Goal: Task Accomplishment & Management: Manage account settings

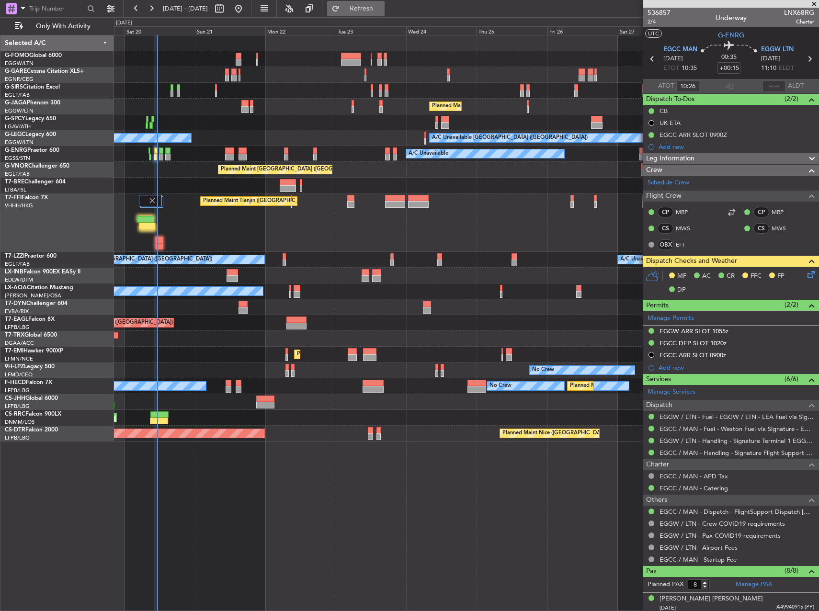
click at [382, 6] on span "Refresh" at bounding box center [361, 8] width 40 height 7
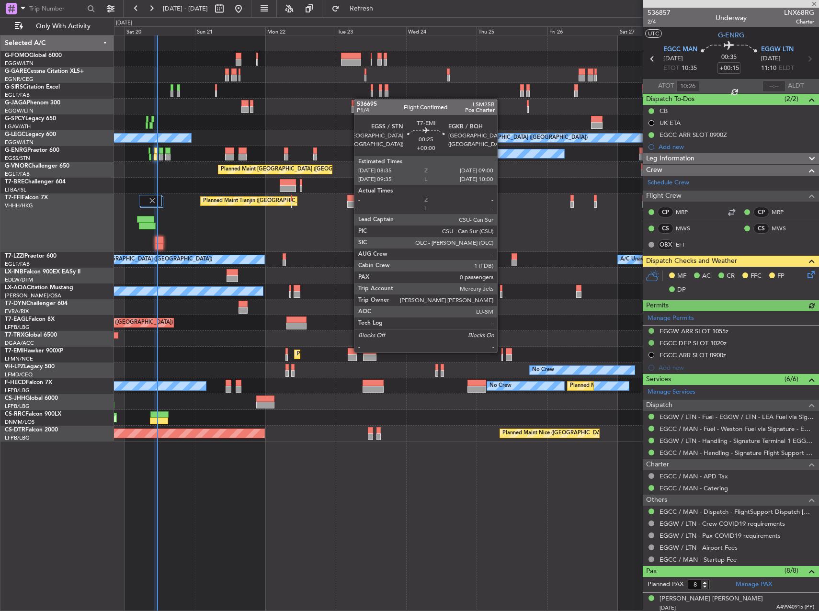
click at [501, 351] on div at bounding box center [501, 351] width 1 height 7
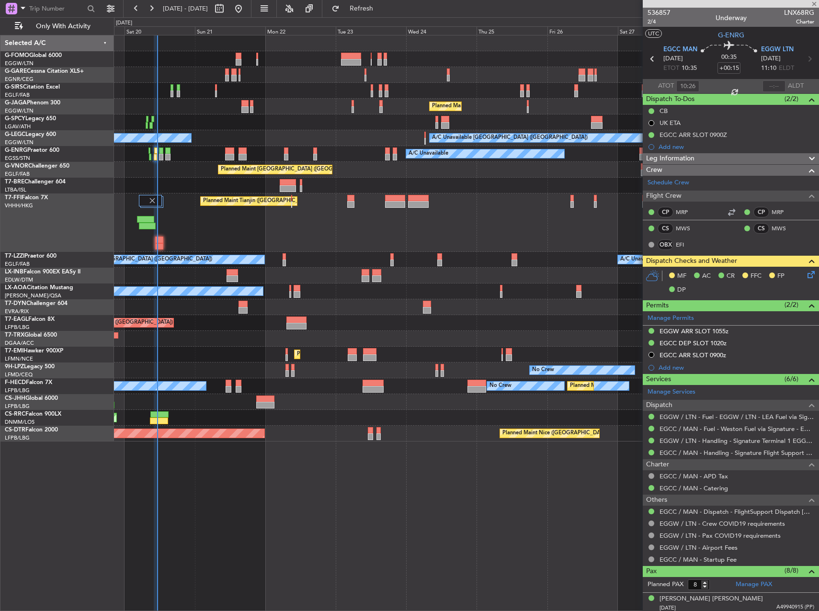
type input "0"
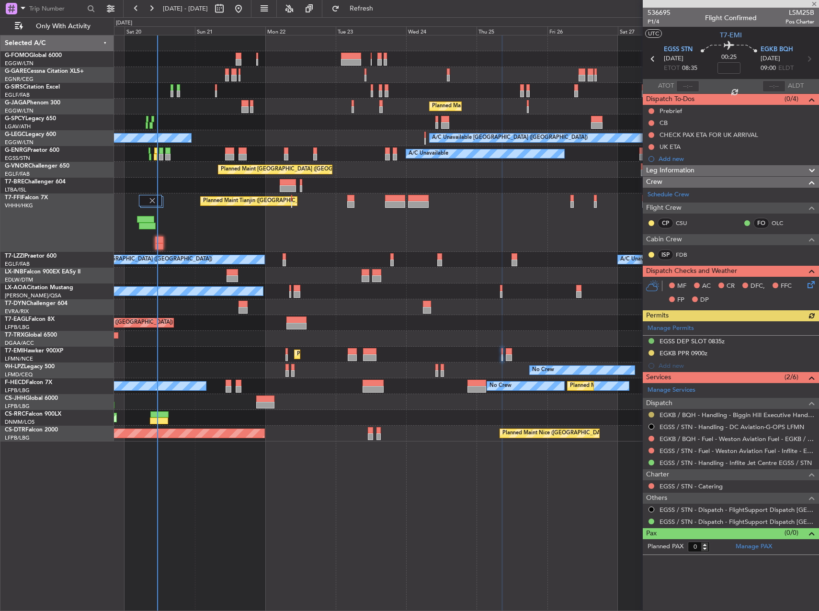
click at [652, 416] on button at bounding box center [651, 415] width 6 height 6
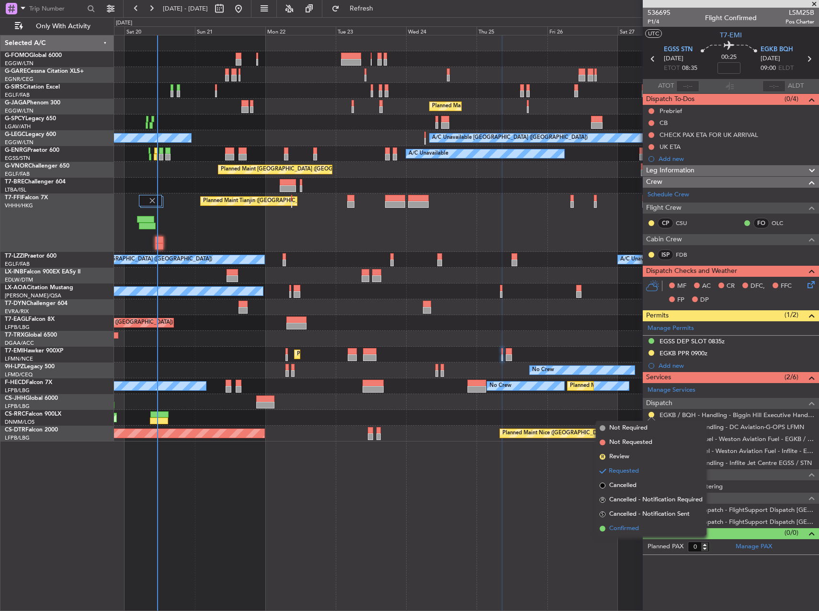
click at [647, 524] on li "Confirmed" at bounding box center [651, 528] width 111 height 14
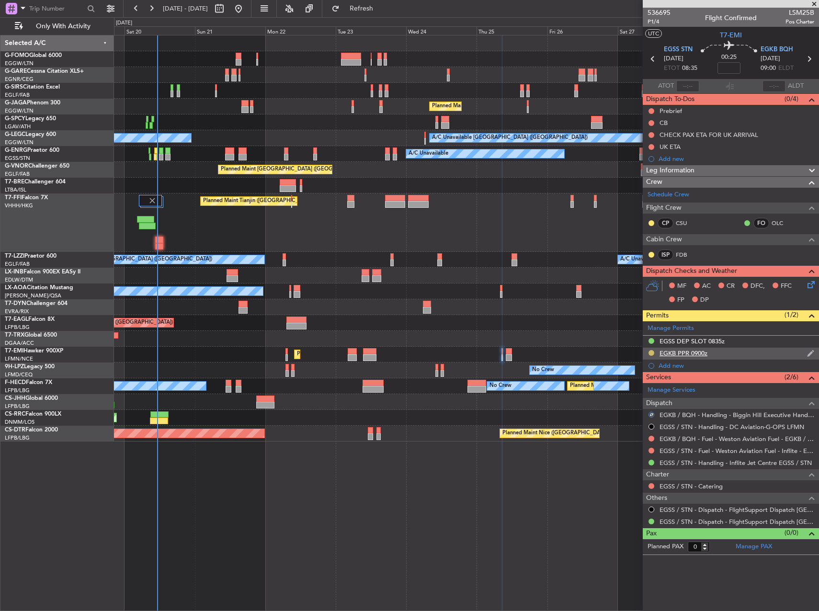
click at [652, 352] on button at bounding box center [651, 353] width 6 height 6
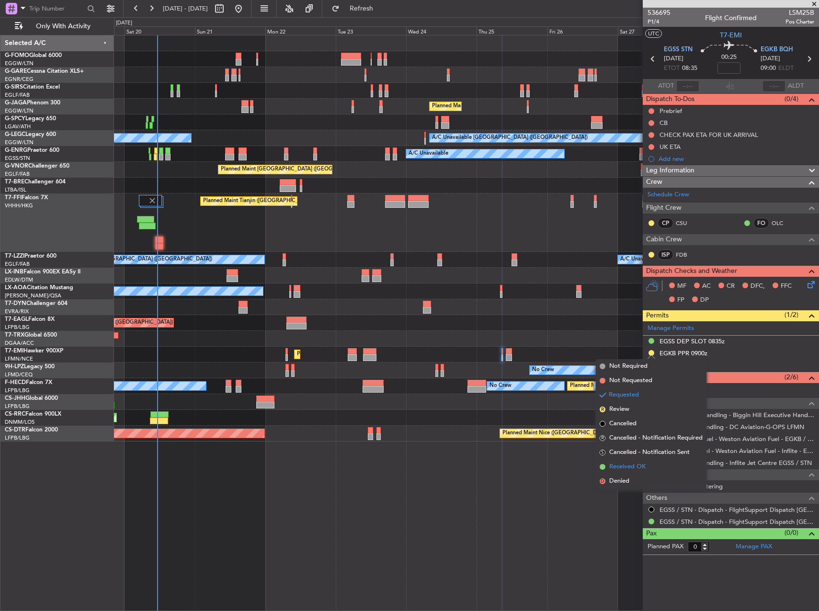
click at [645, 470] on span "Received OK" at bounding box center [627, 467] width 36 height 10
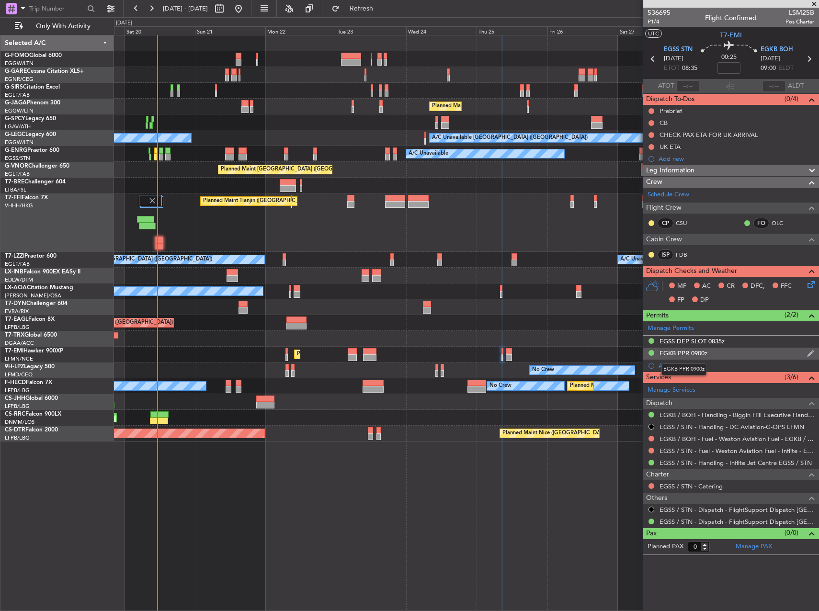
click at [691, 353] on div "EGKB PPR 0900z" at bounding box center [683, 353] width 48 height 8
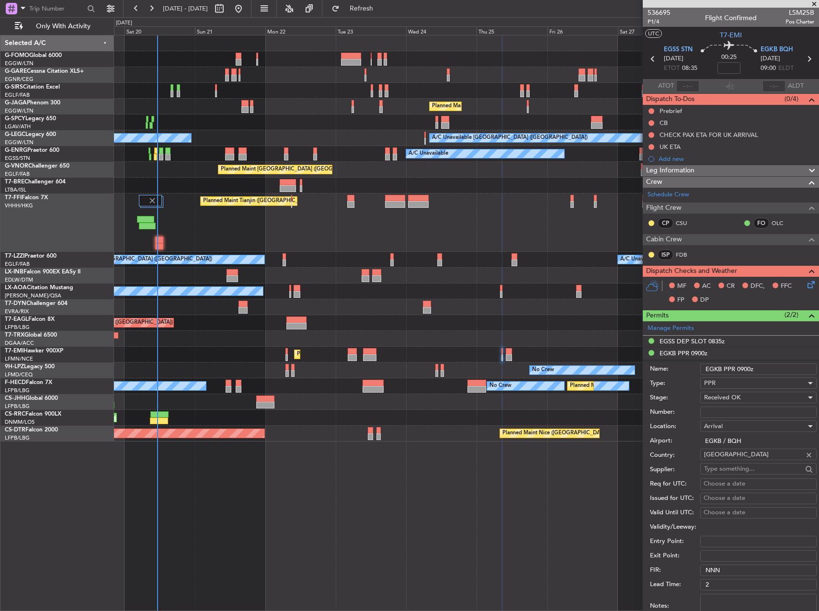
click at [726, 406] on input "Number:" at bounding box center [758, 411] width 116 height 11
paste input "BQH-238030"
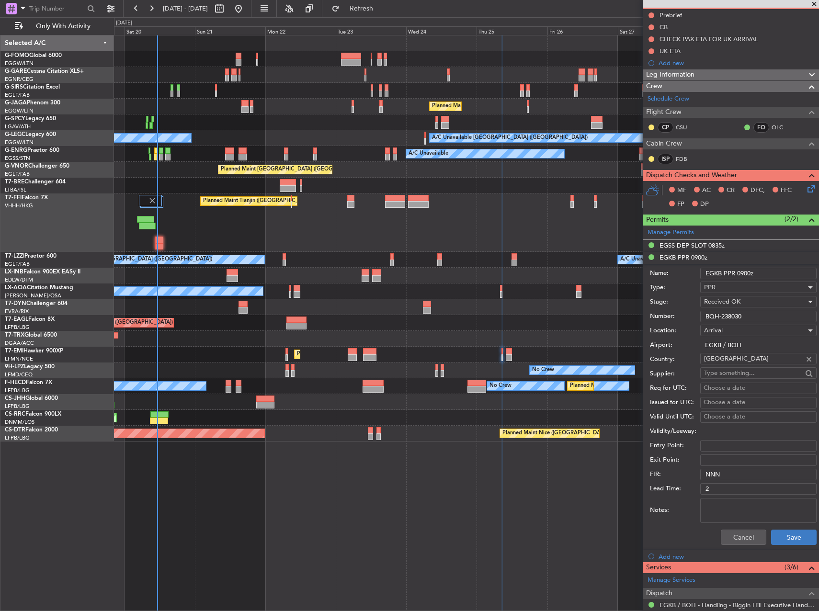
type input "BQH-238030"
click at [791, 534] on button "Save" at bounding box center [793, 536] width 45 height 15
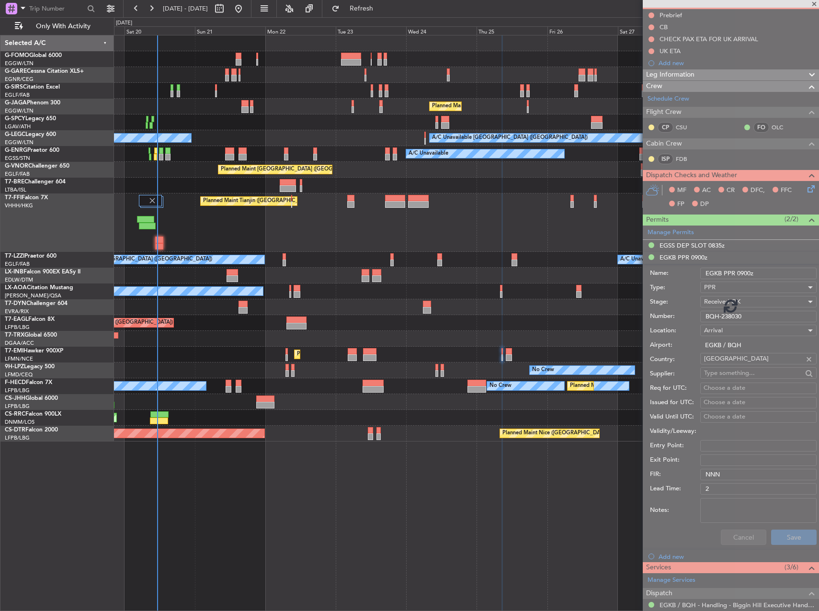
scroll to position [0, 0]
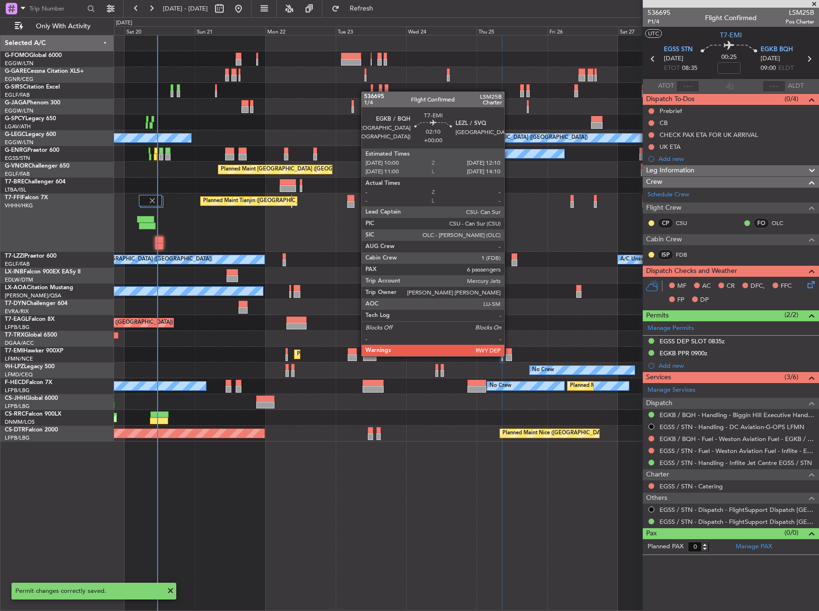
click at [508, 355] on div at bounding box center [509, 357] width 7 height 7
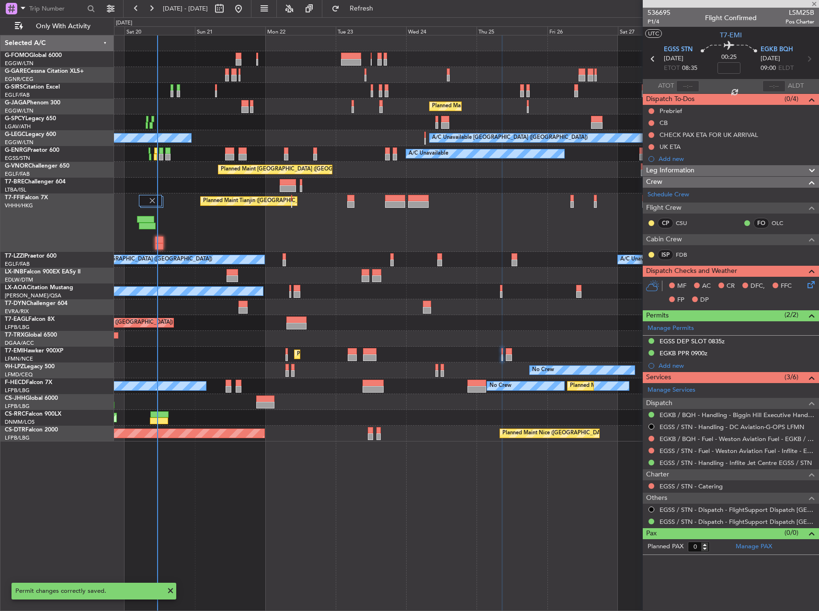
type input "6"
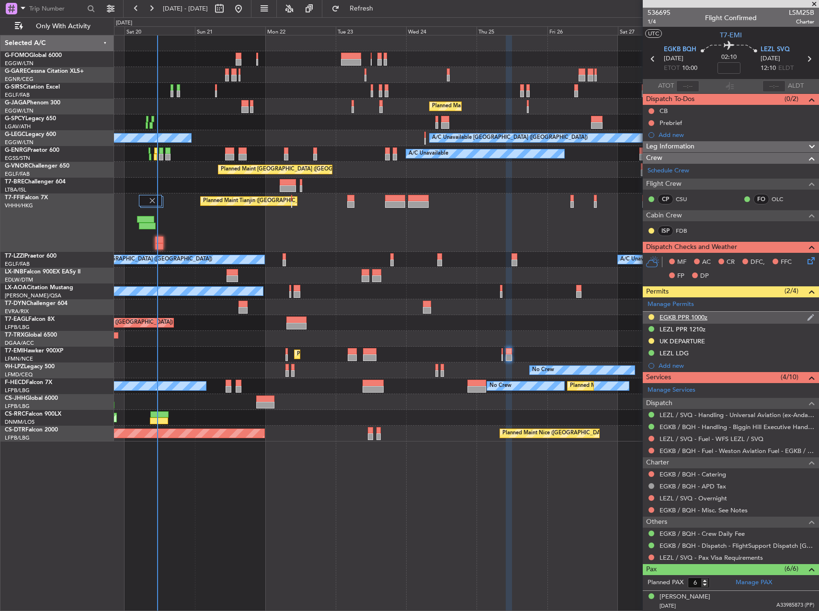
click at [661, 315] on div "EGKB PPR 1000z" at bounding box center [683, 317] width 48 height 8
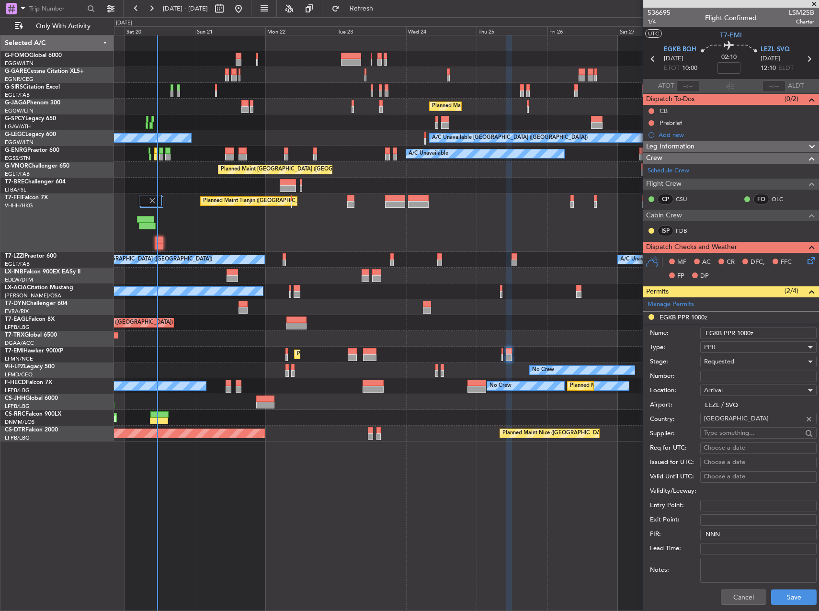
click at [701, 374] on input "Number:" at bounding box center [758, 376] width 116 height 11
paste input "BQH-238030"
type input "BQH-238030"
click at [721, 362] on span "Requested" at bounding box center [719, 361] width 30 height 9
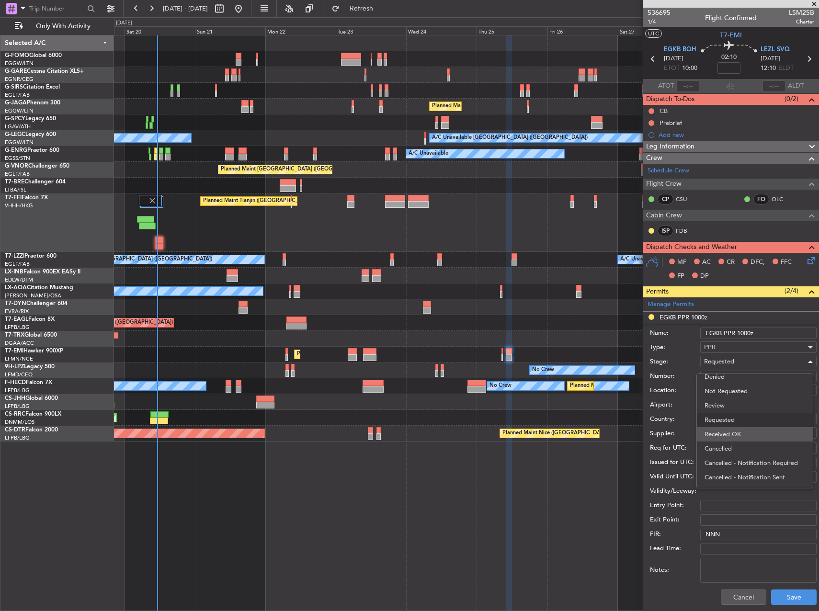
click at [737, 429] on span "Received OK" at bounding box center [754, 434] width 101 height 14
click at [793, 596] on button "Save" at bounding box center [793, 596] width 45 height 15
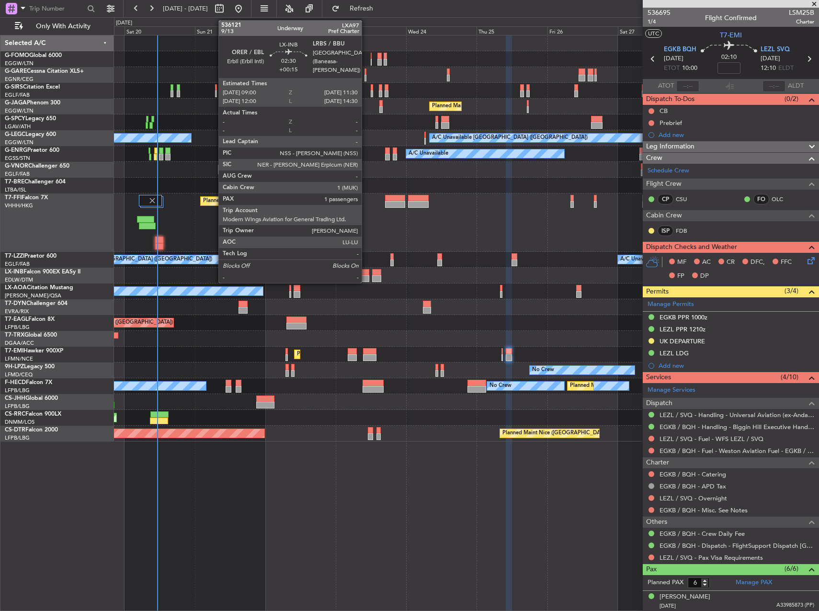
click at [366, 272] on div at bounding box center [365, 272] width 8 height 7
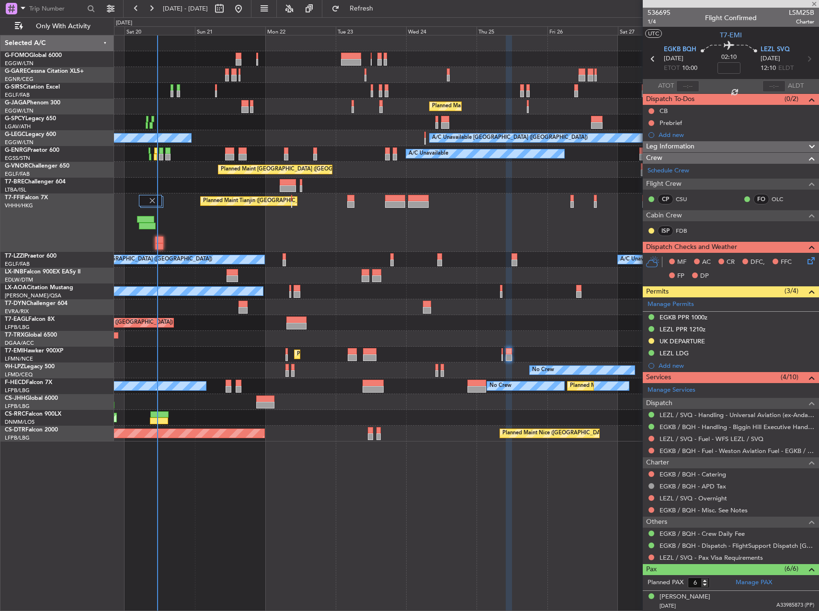
type input "+00:15"
type input "1"
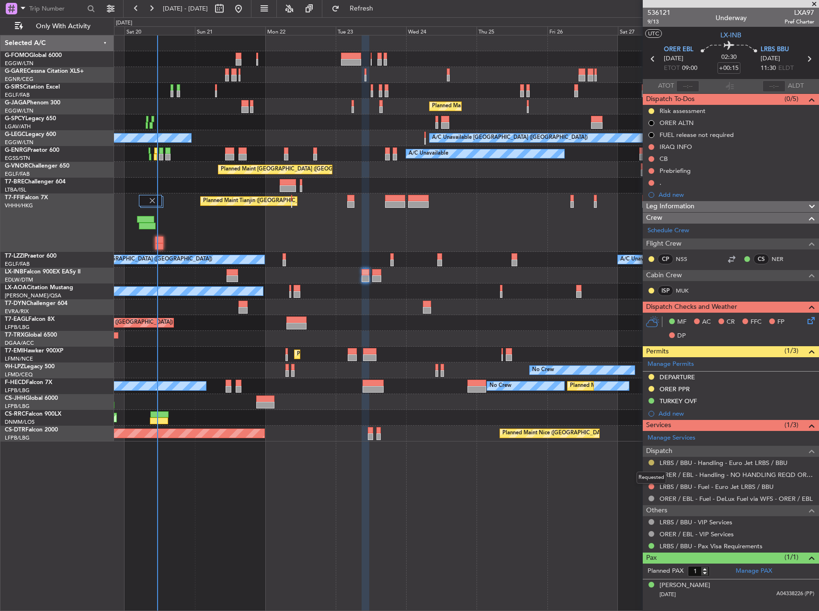
click at [651, 462] on button at bounding box center [651, 463] width 6 height 6
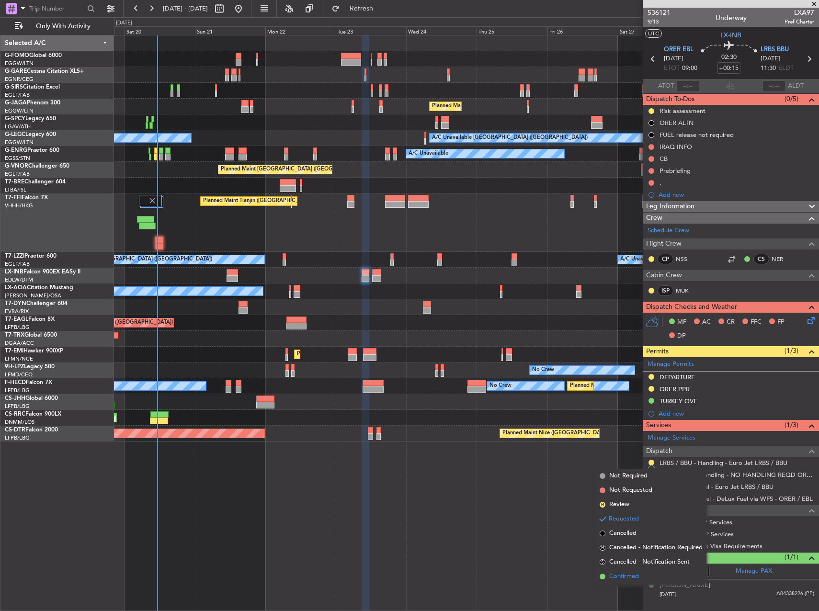
click at [640, 572] on li "Confirmed" at bounding box center [651, 576] width 111 height 14
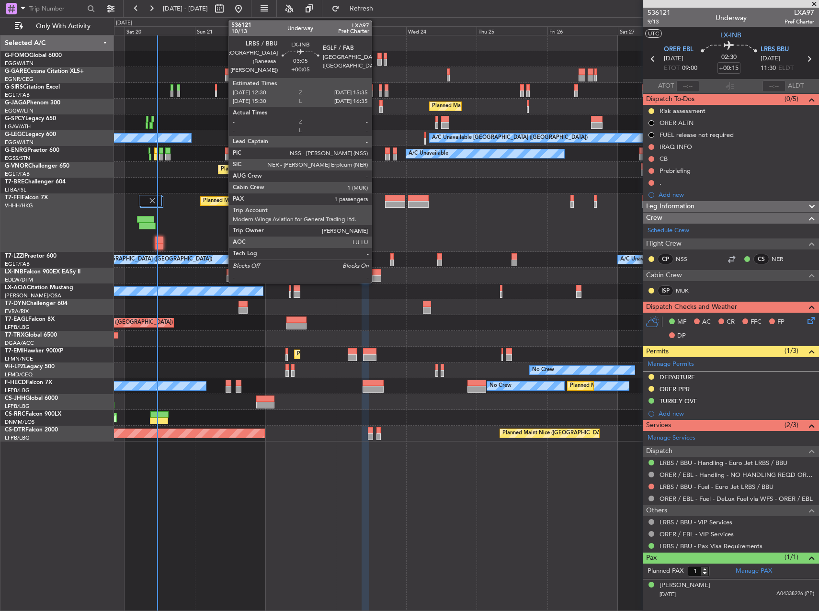
click at [376, 281] on div at bounding box center [376, 278] width 9 height 7
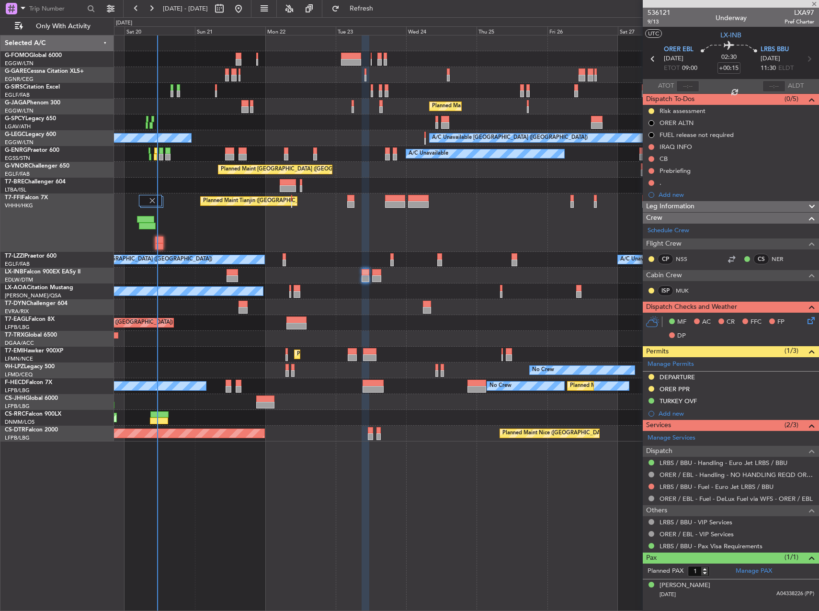
type input "+00:05"
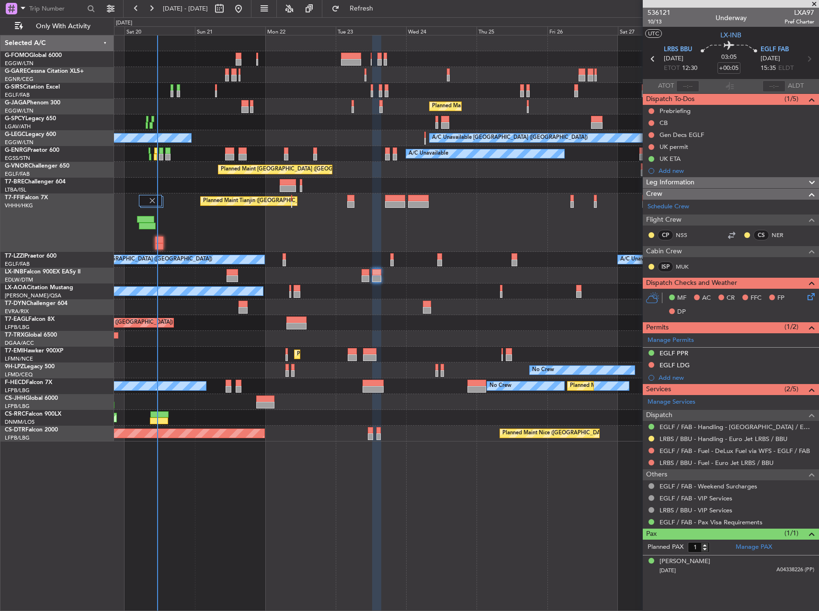
drag, startPoint x: 393, startPoint y: 13, endPoint x: 391, endPoint y: 22, distance: 8.8
click at [384, 13] on button "Refresh" at bounding box center [355, 8] width 57 height 15
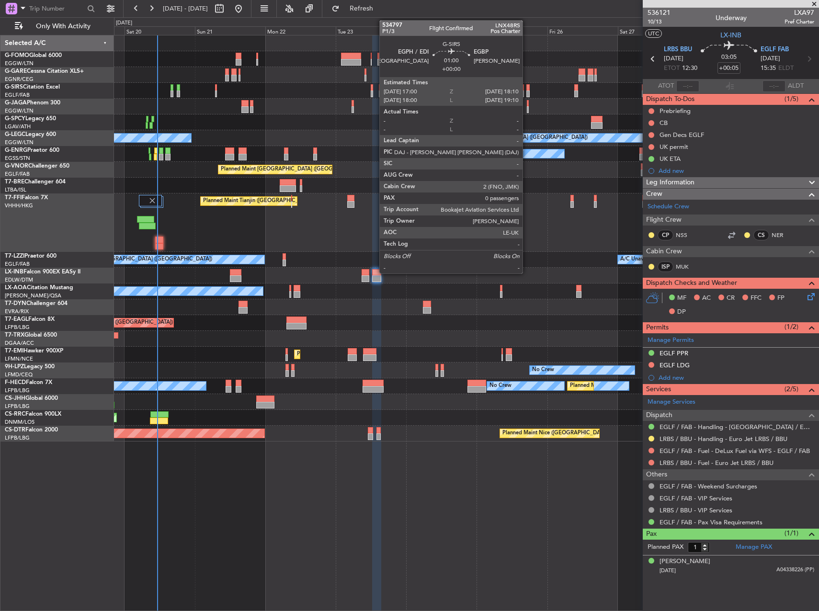
click at [527, 94] on div at bounding box center [528, 93] width 4 height 7
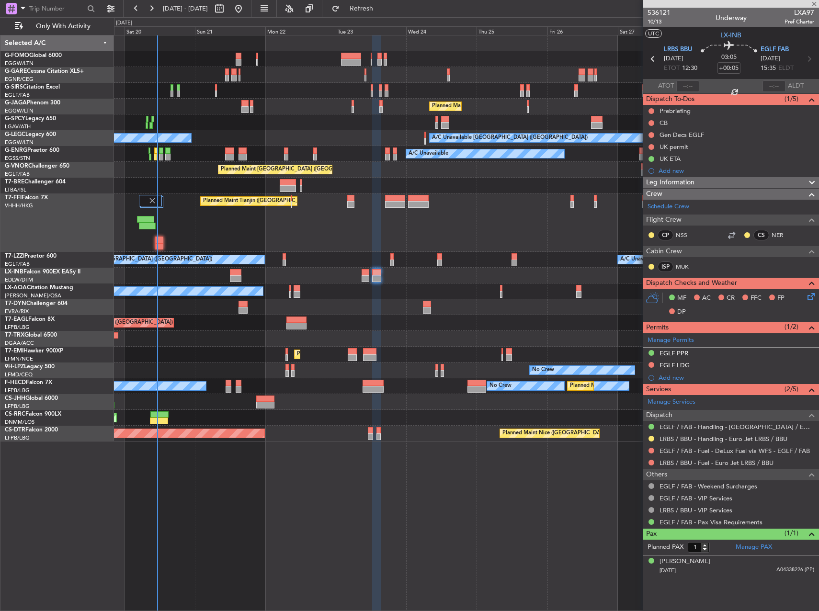
type input "0"
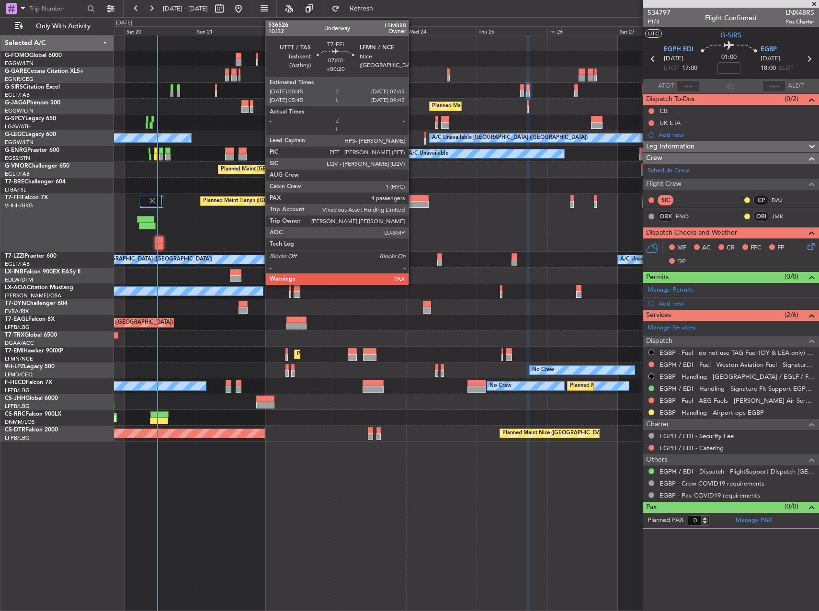
click at [413, 200] on div at bounding box center [418, 198] width 21 height 7
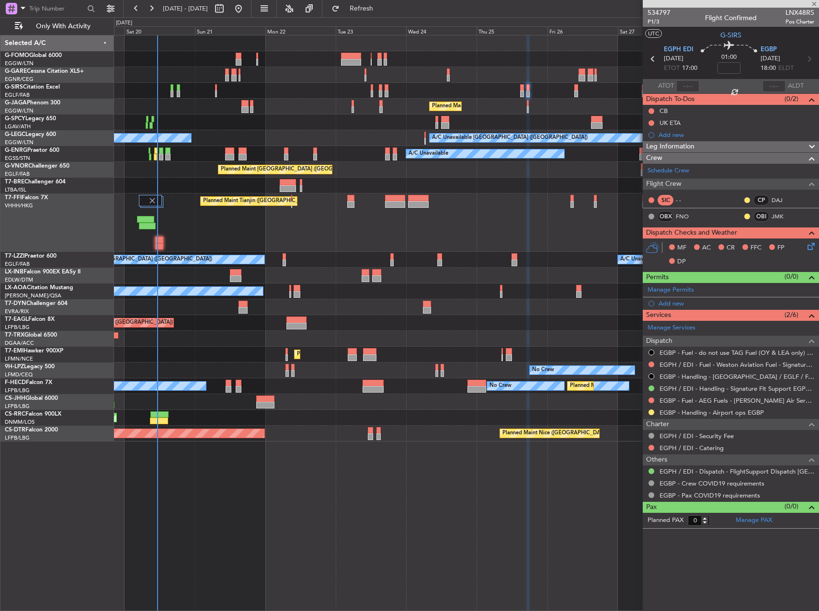
type input "+00:20"
type input "5"
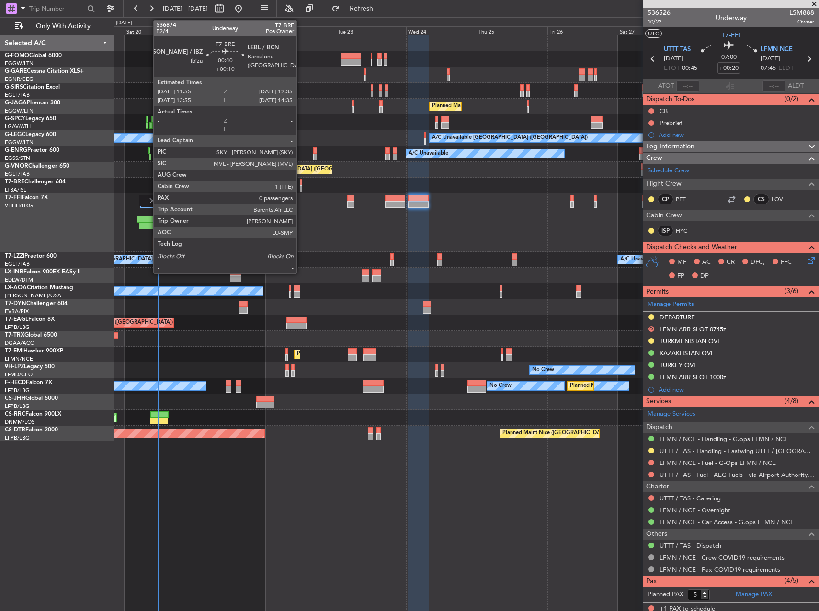
click at [301, 186] on div at bounding box center [301, 188] width 2 height 7
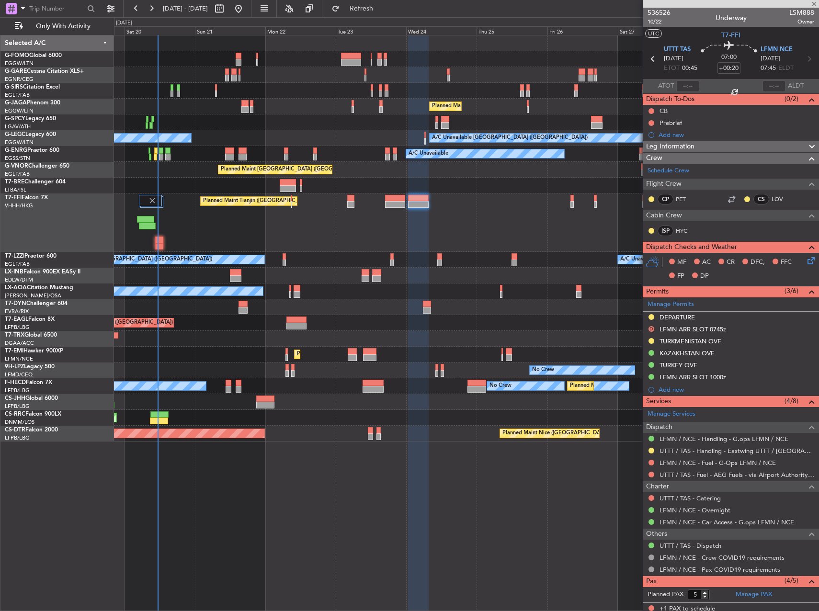
type input "+00:10"
type input "0"
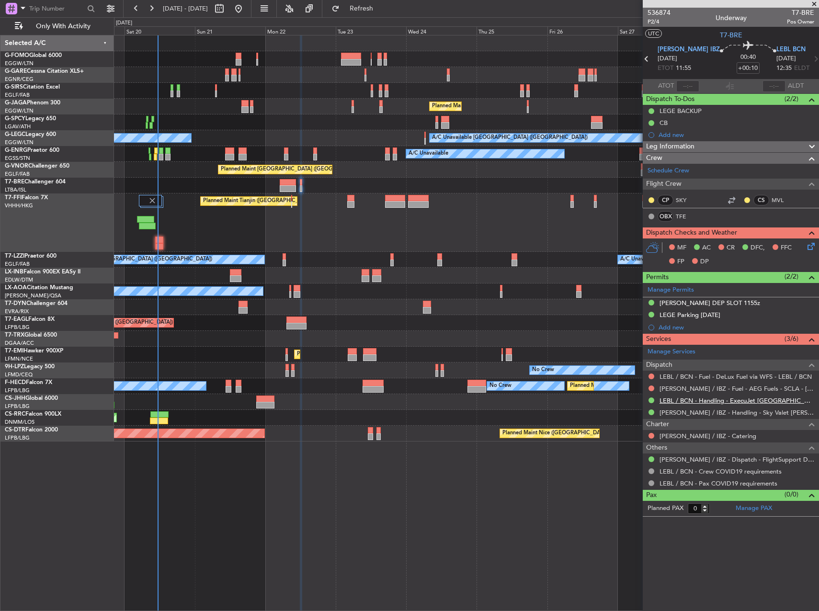
click at [681, 396] on link "LEBL / BCN - Handling - ExecuJet [GEOGRAPHIC_DATA] [PERSON_NAME]/BCN" at bounding box center [736, 400] width 155 height 8
click at [705, 399] on link "LEBL / BCN - Handling - ExecuJet [GEOGRAPHIC_DATA] [PERSON_NAME]/BCN" at bounding box center [736, 400] width 155 height 8
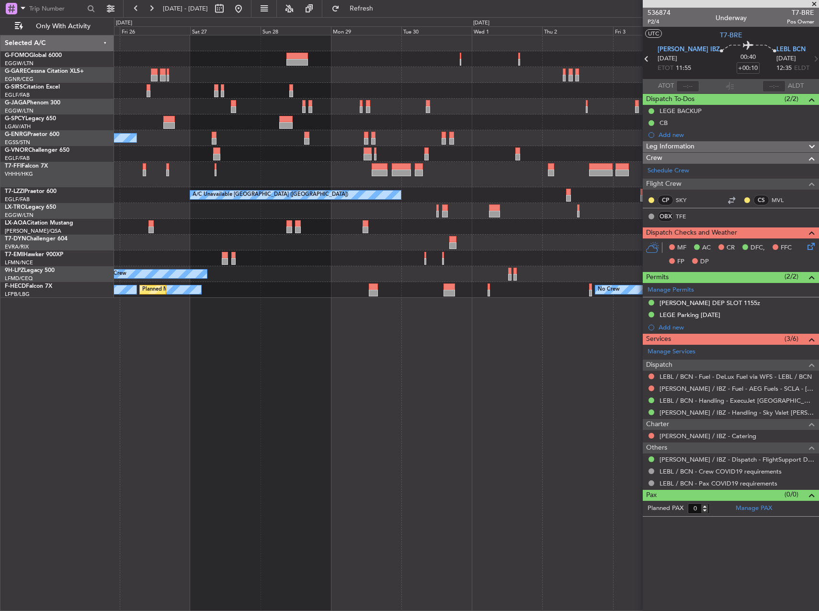
click at [278, 173] on div at bounding box center [466, 174] width 704 height 25
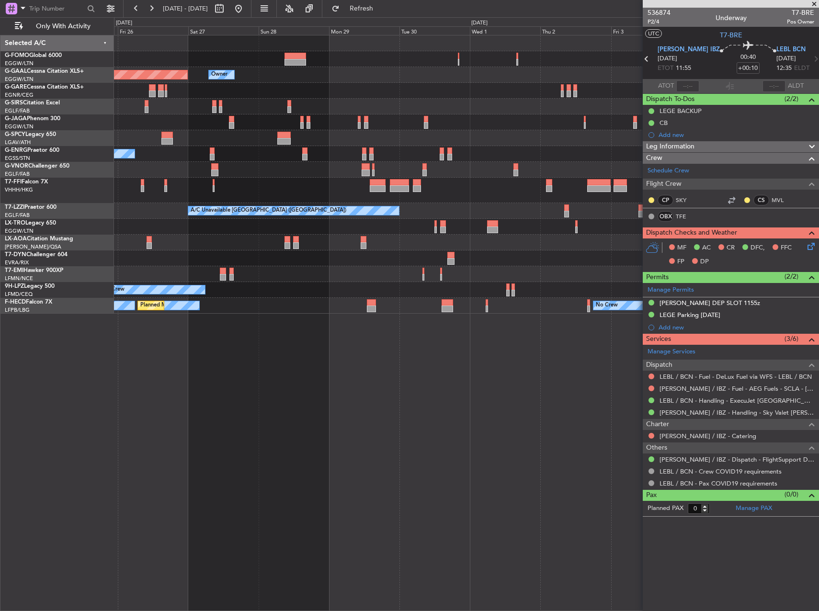
click at [742, 328] on fb-app "[DATE] - [DATE] Refresh Quick Links Only With Activity Owner Planned [GEOGRAPHI…" at bounding box center [409, 309] width 819 height 604
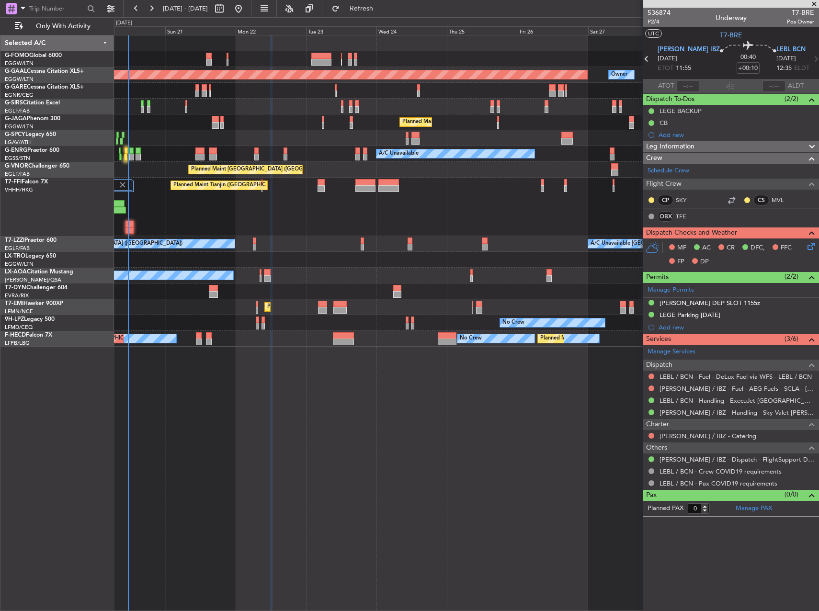
click at [364, 380] on div "Owner Planned [GEOGRAPHIC_DATA] Unplanned Maint [GEOGRAPHIC_DATA] ([GEOGRAPHIC_…" at bounding box center [466, 323] width 705 height 576
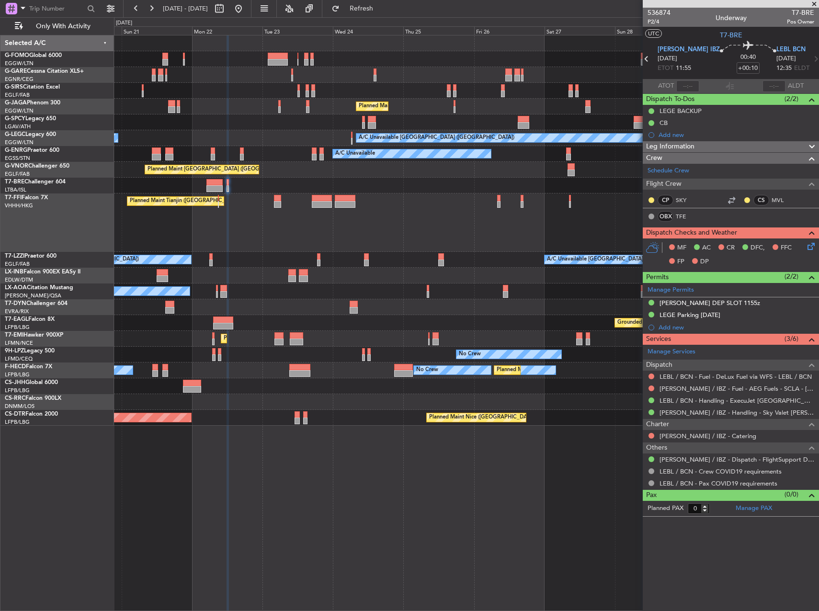
click at [422, 203] on div "Planned Maint Tianjin ([GEOGRAPHIC_DATA])" at bounding box center [466, 222] width 704 height 58
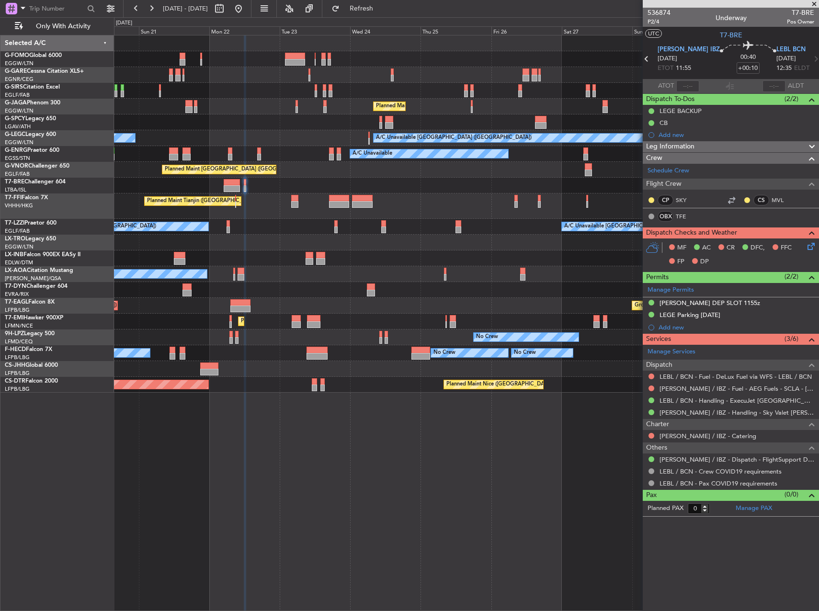
click at [469, 307] on div "Grounded [GEOGRAPHIC_DATA] (Al Maktoum Intl) Unplanned Maint [GEOGRAPHIC_DATA] …" at bounding box center [466, 306] width 704 height 16
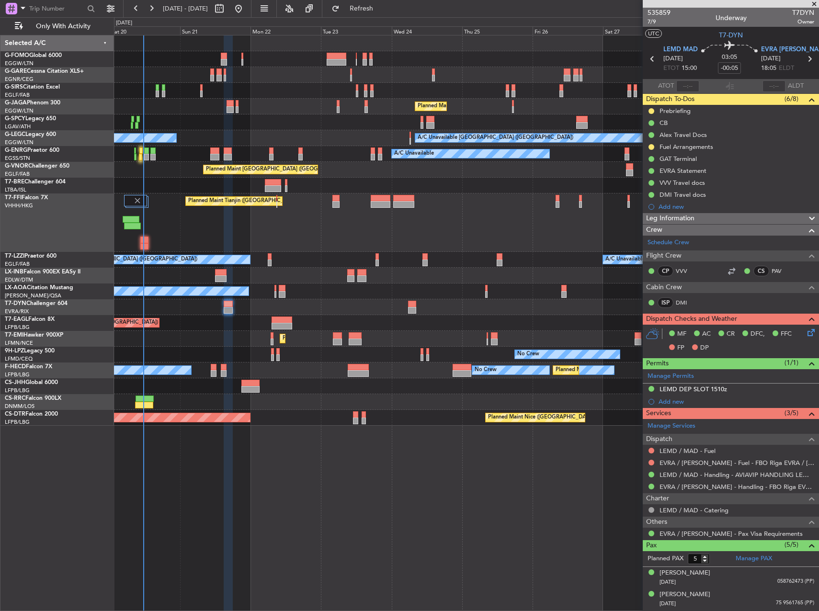
scroll to position [63, 0]
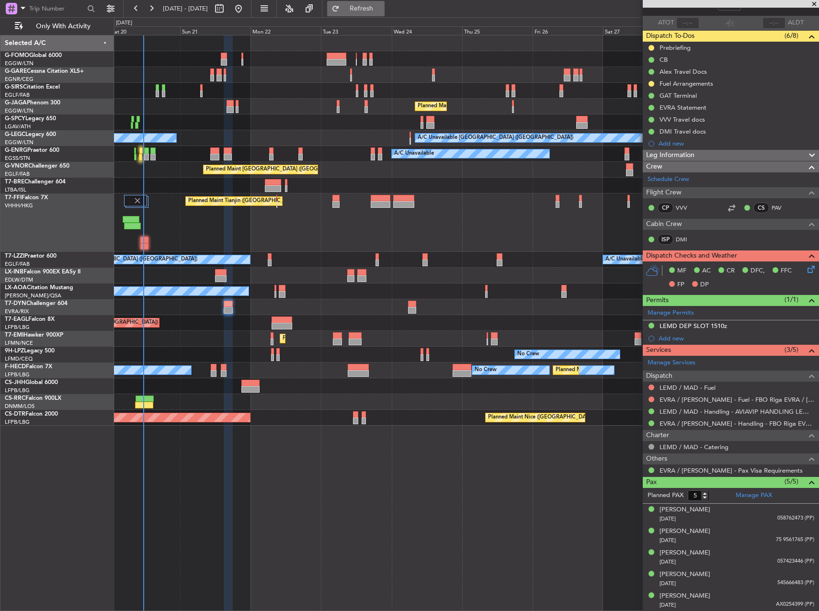
click at [382, 6] on span "Refresh" at bounding box center [361, 8] width 40 height 7
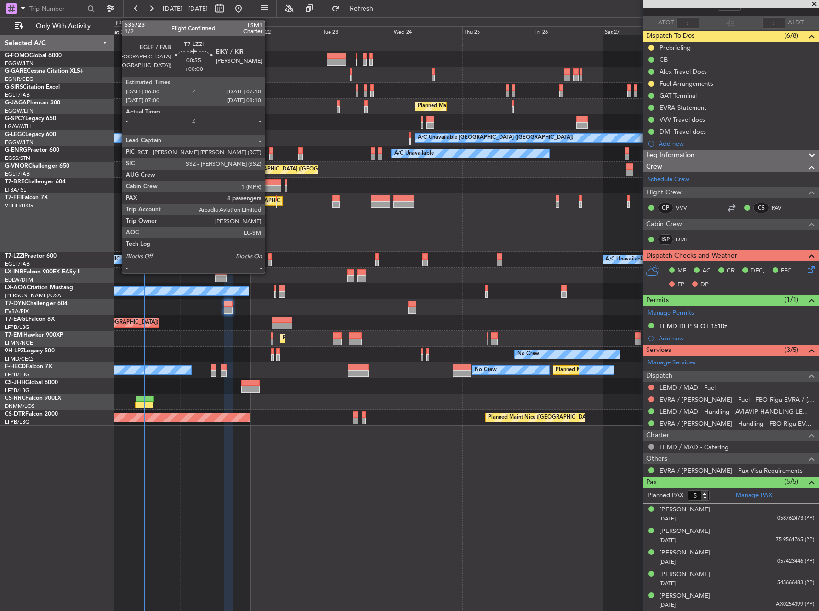
click at [269, 262] on div at bounding box center [270, 262] width 4 height 7
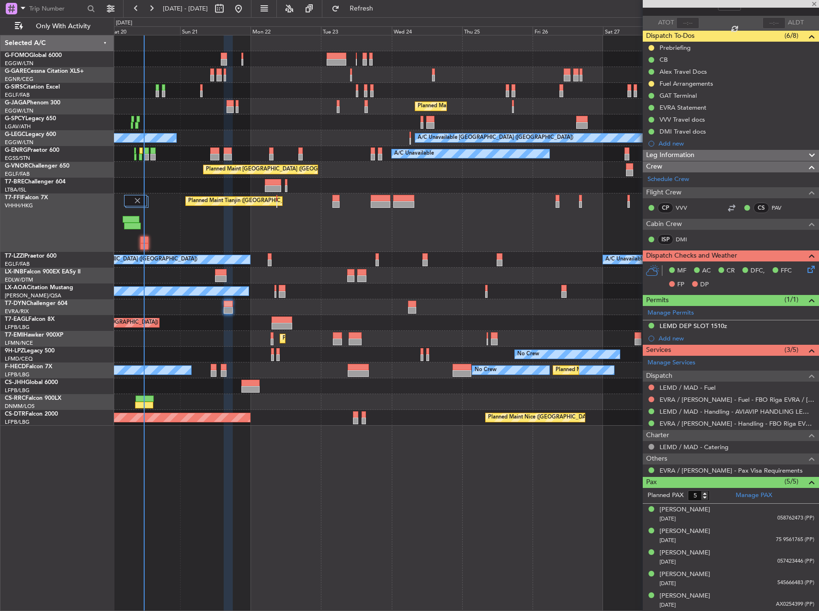
type input "8"
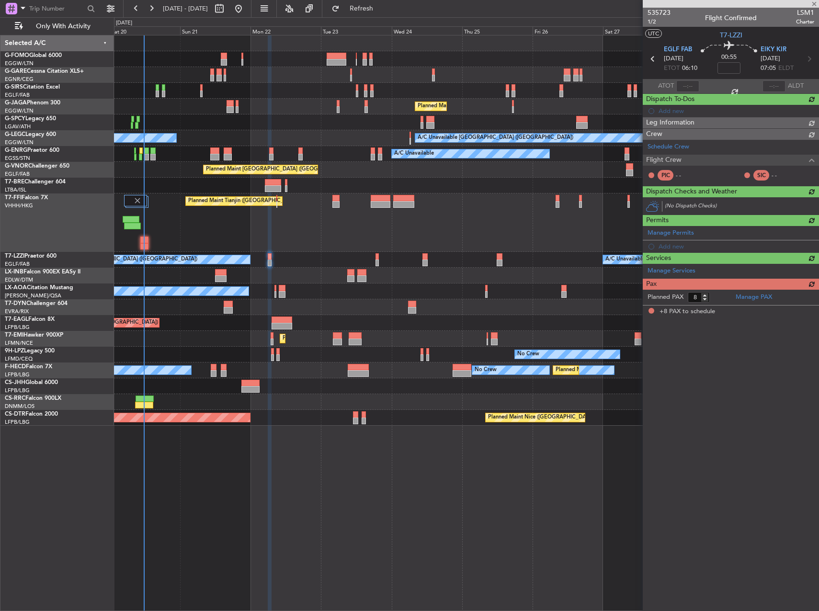
scroll to position [0, 0]
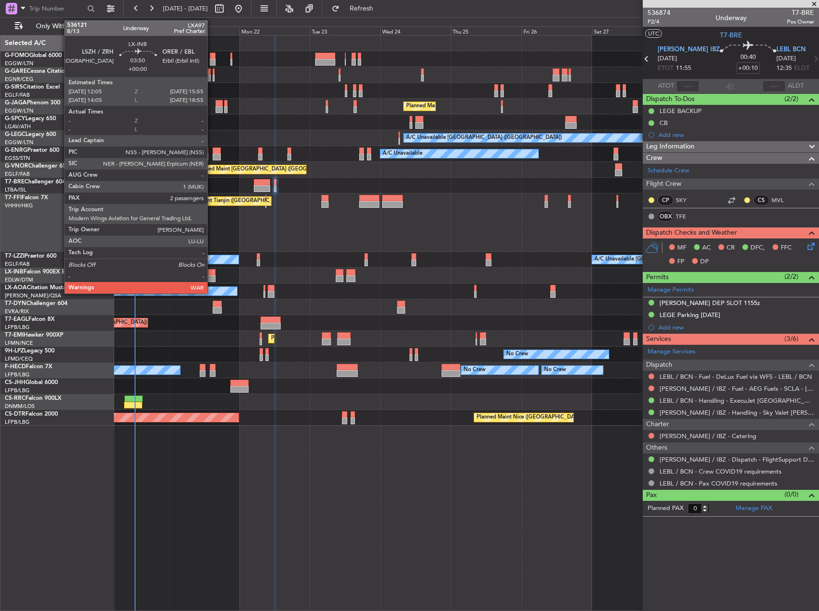
click at [212, 276] on div at bounding box center [209, 278] width 11 height 7
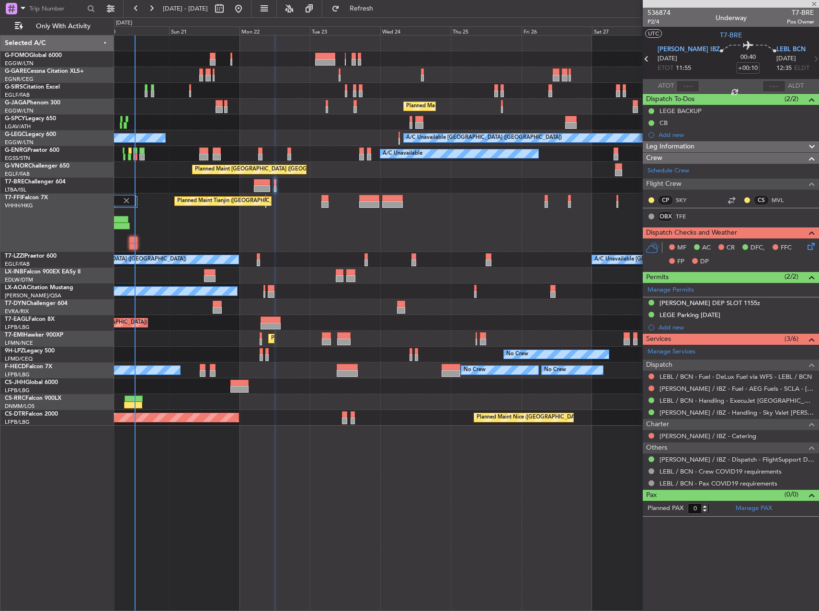
type input "2"
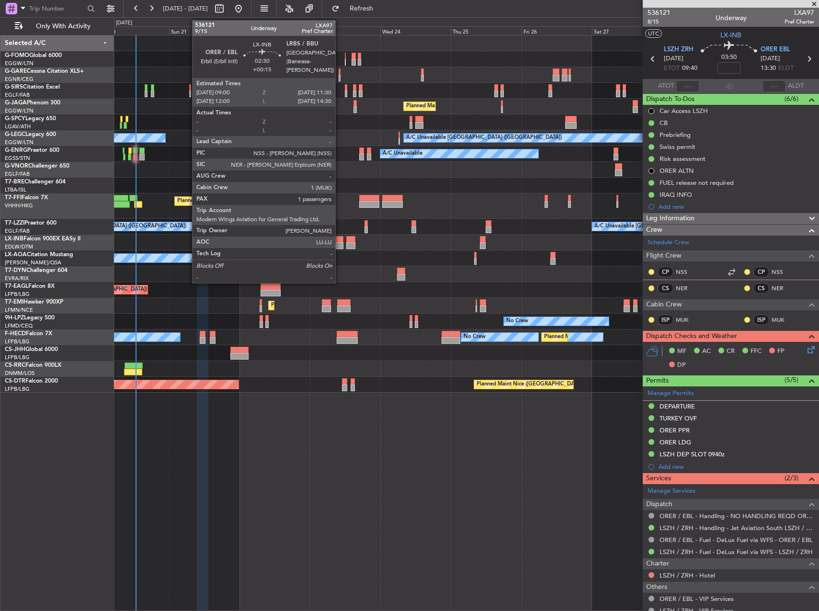
click at [339, 244] on div at bounding box center [340, 245] width 8 height 7
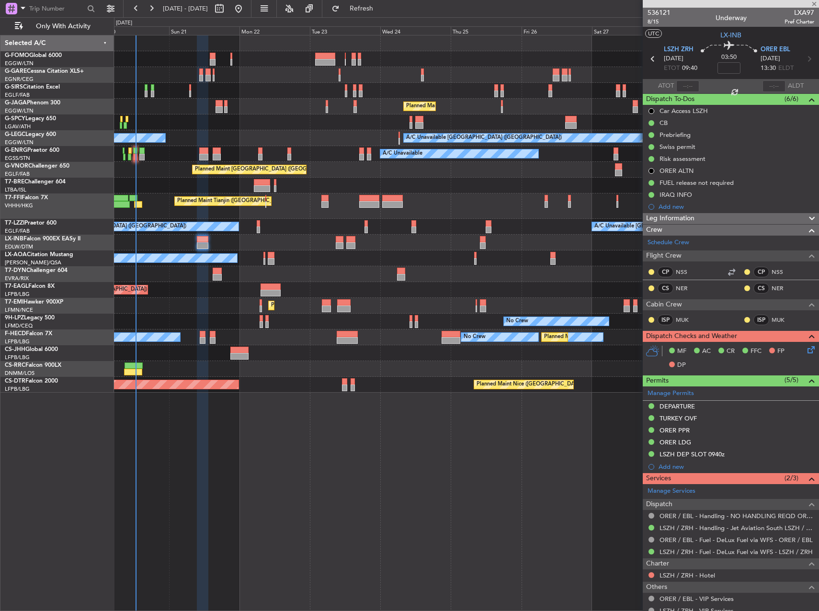
type input "+00:15"
type input "1"
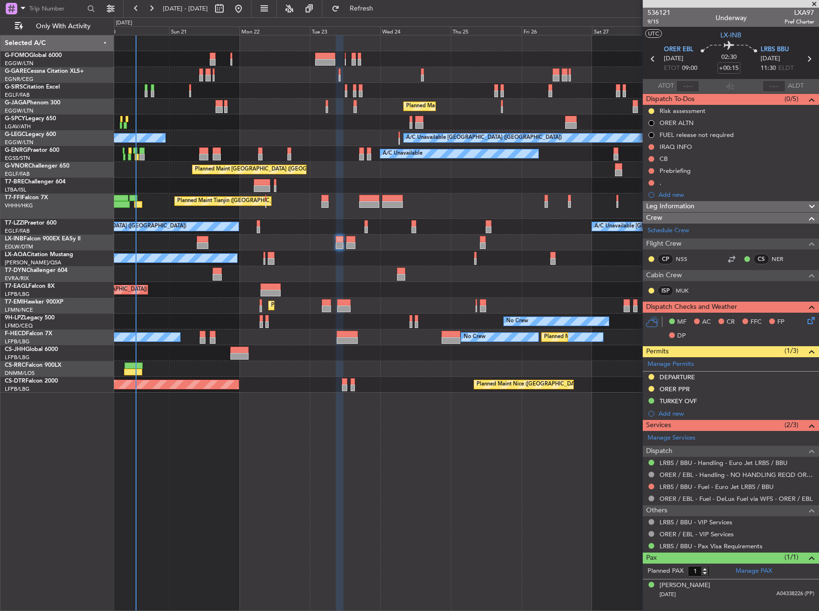
click at [543, 435] on div "Unplanned Maint [GEOGRAPHIC_DATA] ([GEOGRAPHIC_DATA]) Planned Maint [GEOGRAPHIC…" at bounding box center [466, 323] width 705 height 576
click at [722, 463] on link "LRBS / BBU - Handling - Euro Jet LRBS / BBU" at bounding box center [723, 463] width 128 height 8
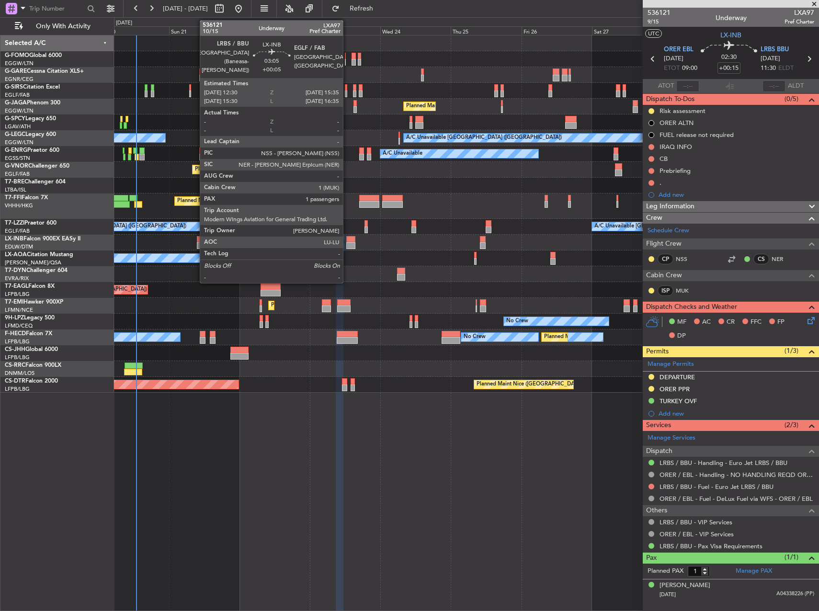
click at [347, 247] on div at bounding box center [350, 245] width 9 height 7
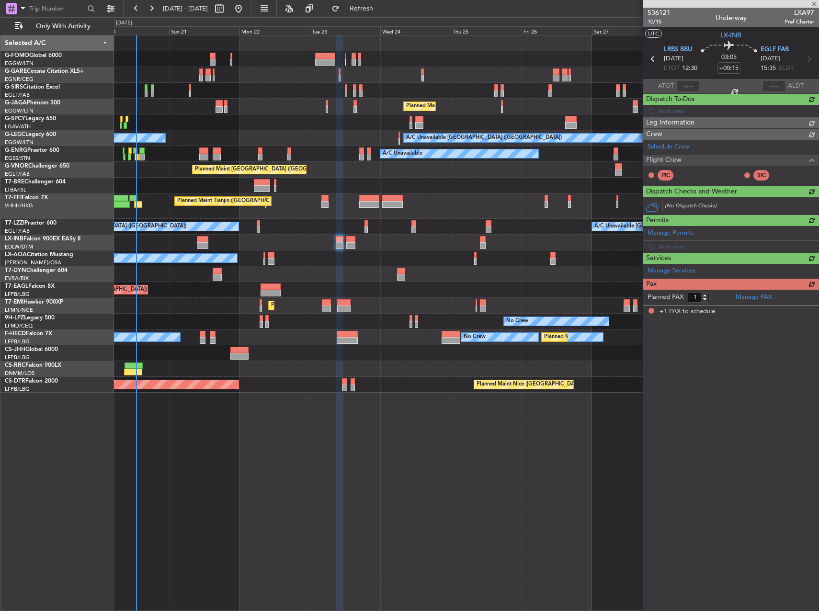
type input "+00:05"
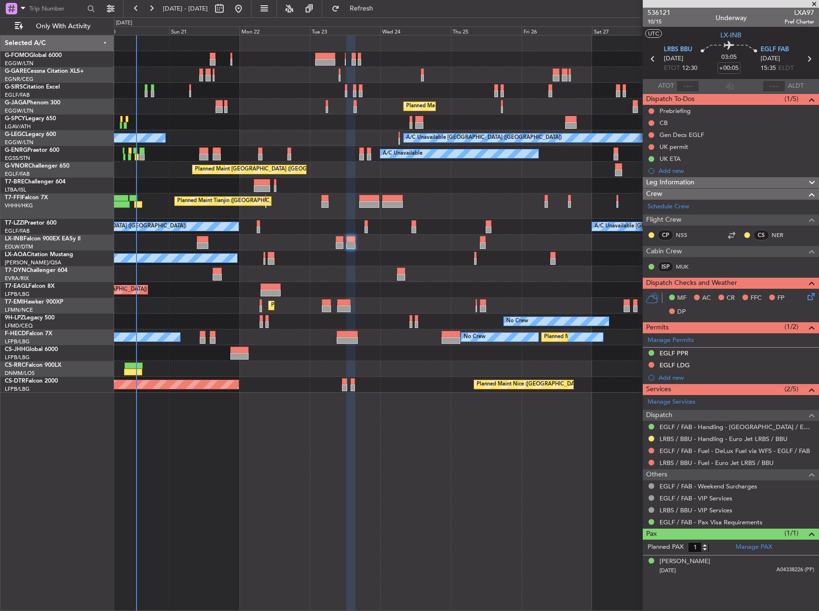
click at [512, 444] on div "Unplanned Maint [GEOGRAPHIC_DATA] ([GEOGRAPHIC_DATA]) Planned Maint [GEOGRAPHIC…" at bounding box center [466, 323] width 705 height 576
click at [391, 514] on div "Unplanned Maint London (Luton) Planned Maint London (Luton) A/C Unavailable Lon…" at bounding box center [466, 323] width 705 height 576
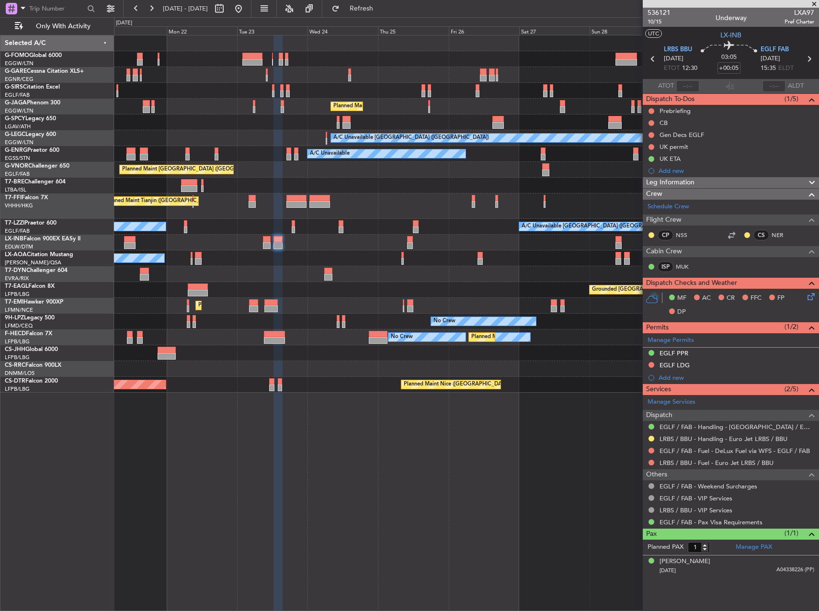
click at [344, 257] on div "No Crew Nice (Côte d'Azur Airport) Planned Maint Nice (Côte d'Azur Airport)" at bounding box center [466, 258] width 704 height 16
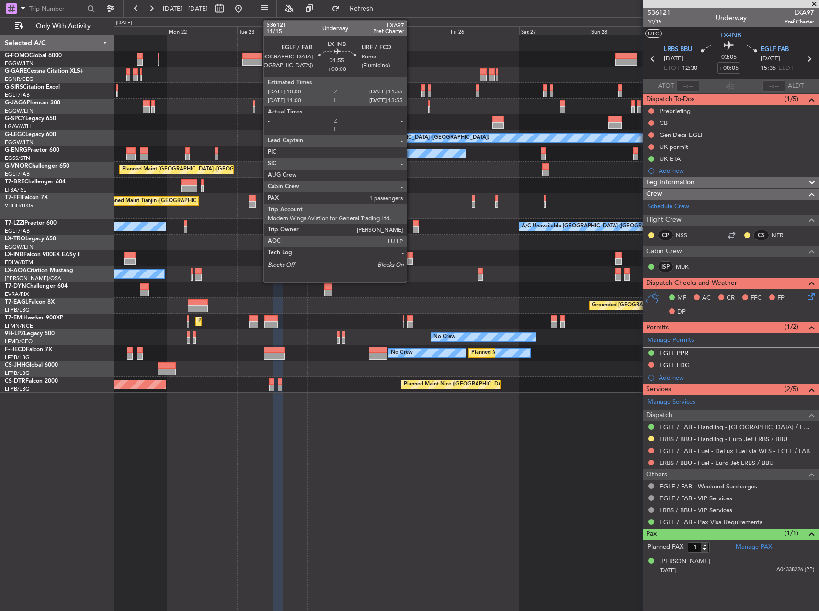
click at [411, 258] on div at bounding box center [410, 255] width 6 height 7
